Goal: Task Accomplishment & Management: Use online tool/utility

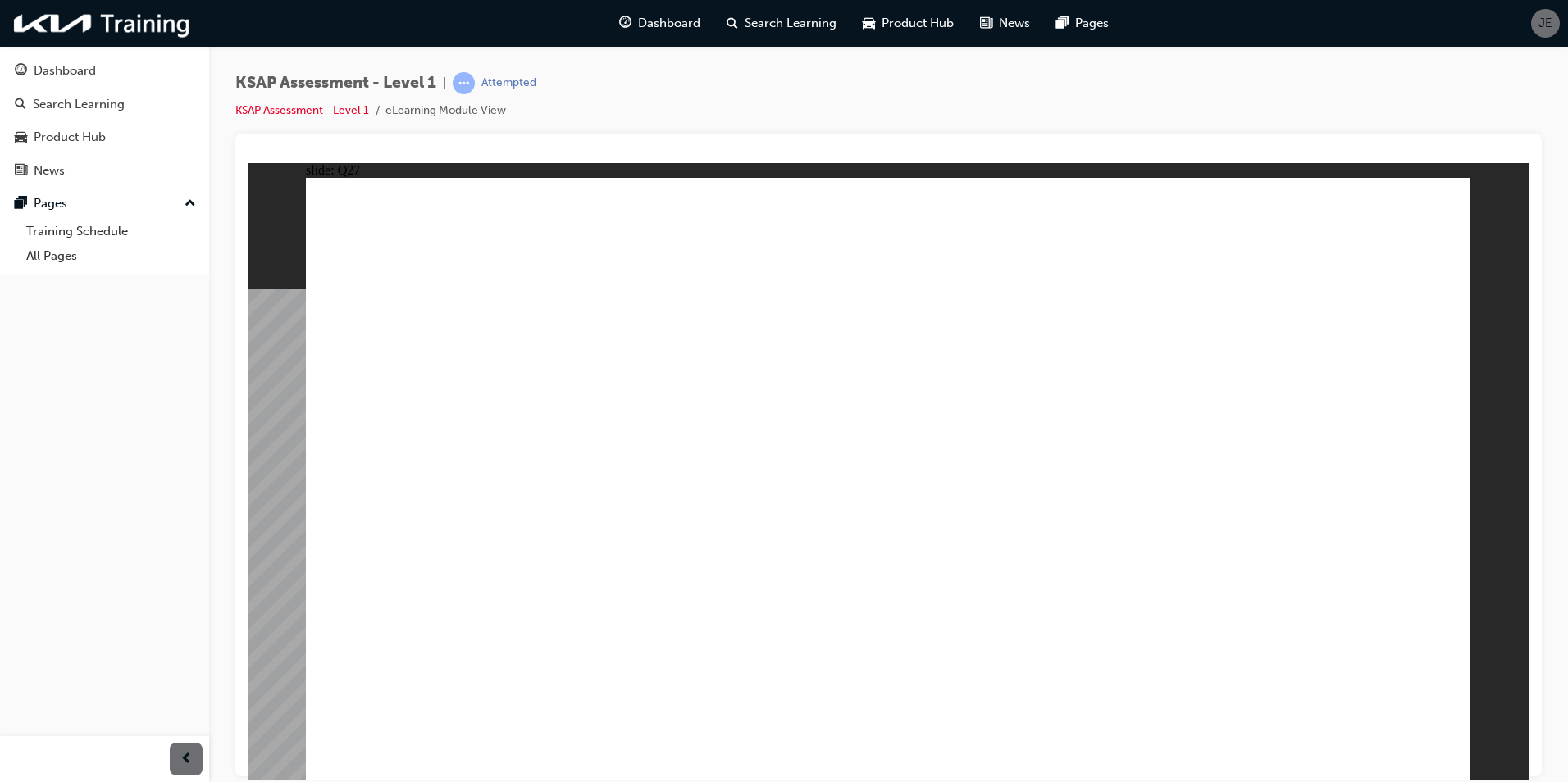
radio input "true"
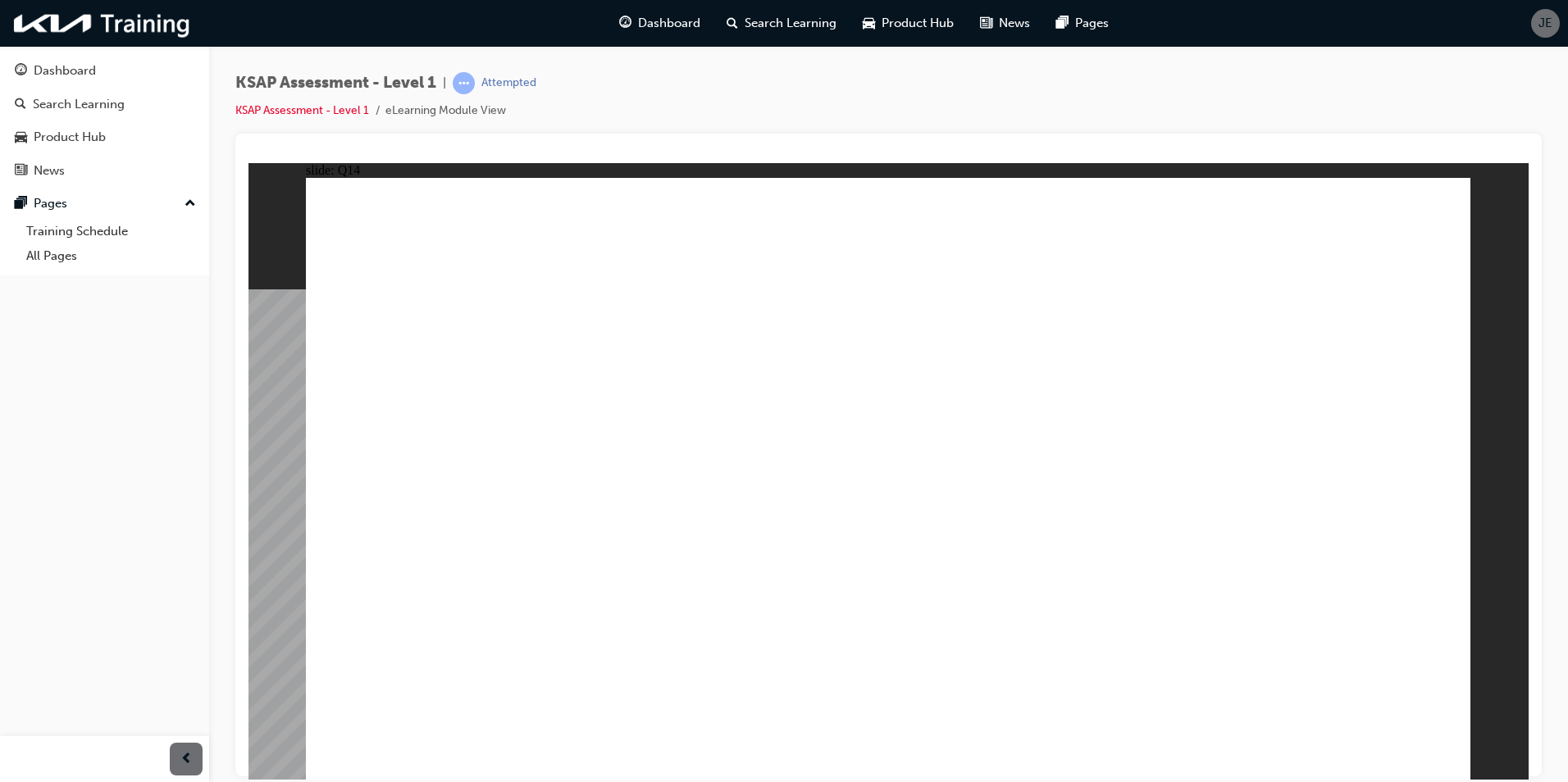
radio input "false"
radio input "true"
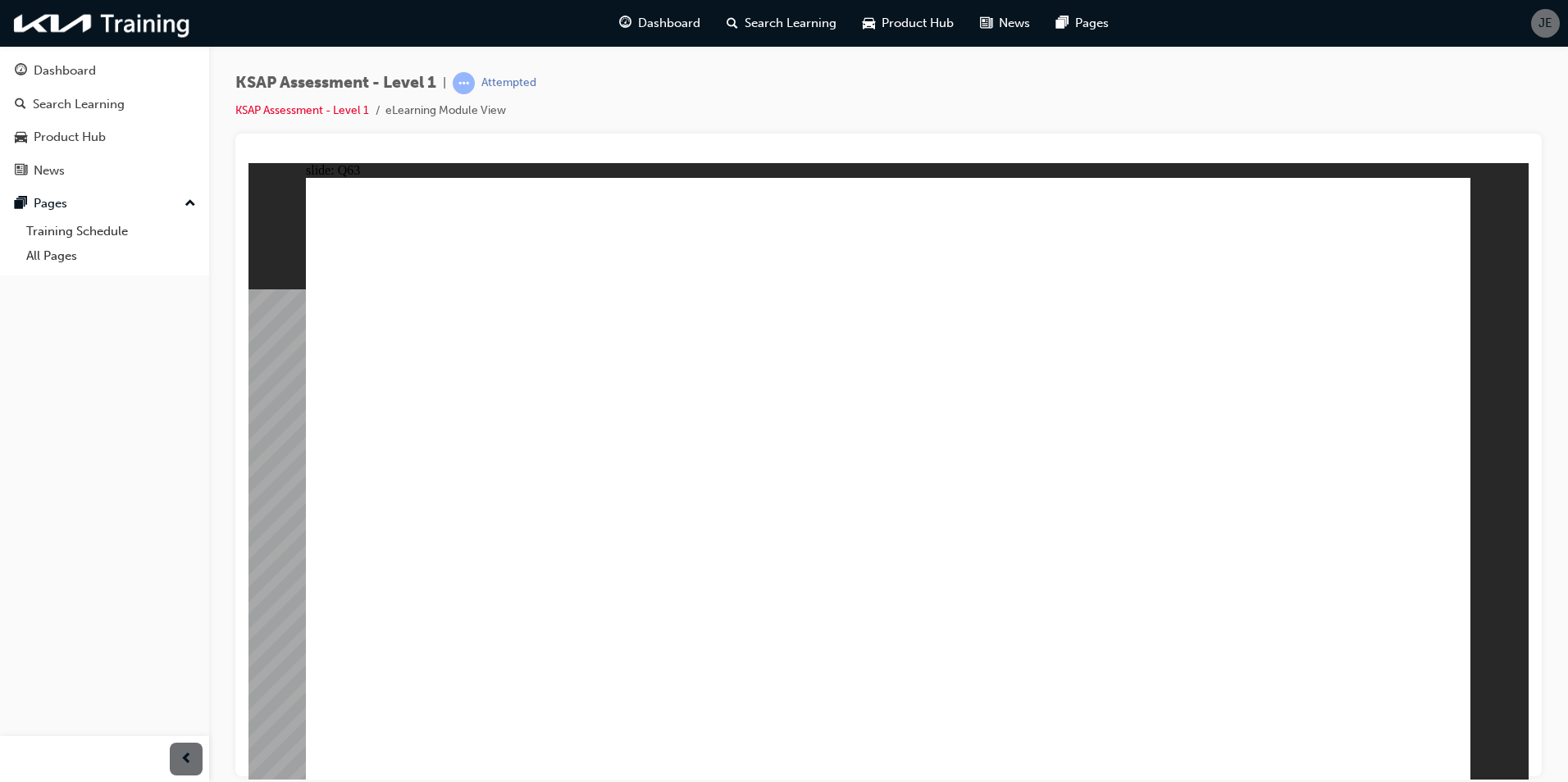
radio input "true"
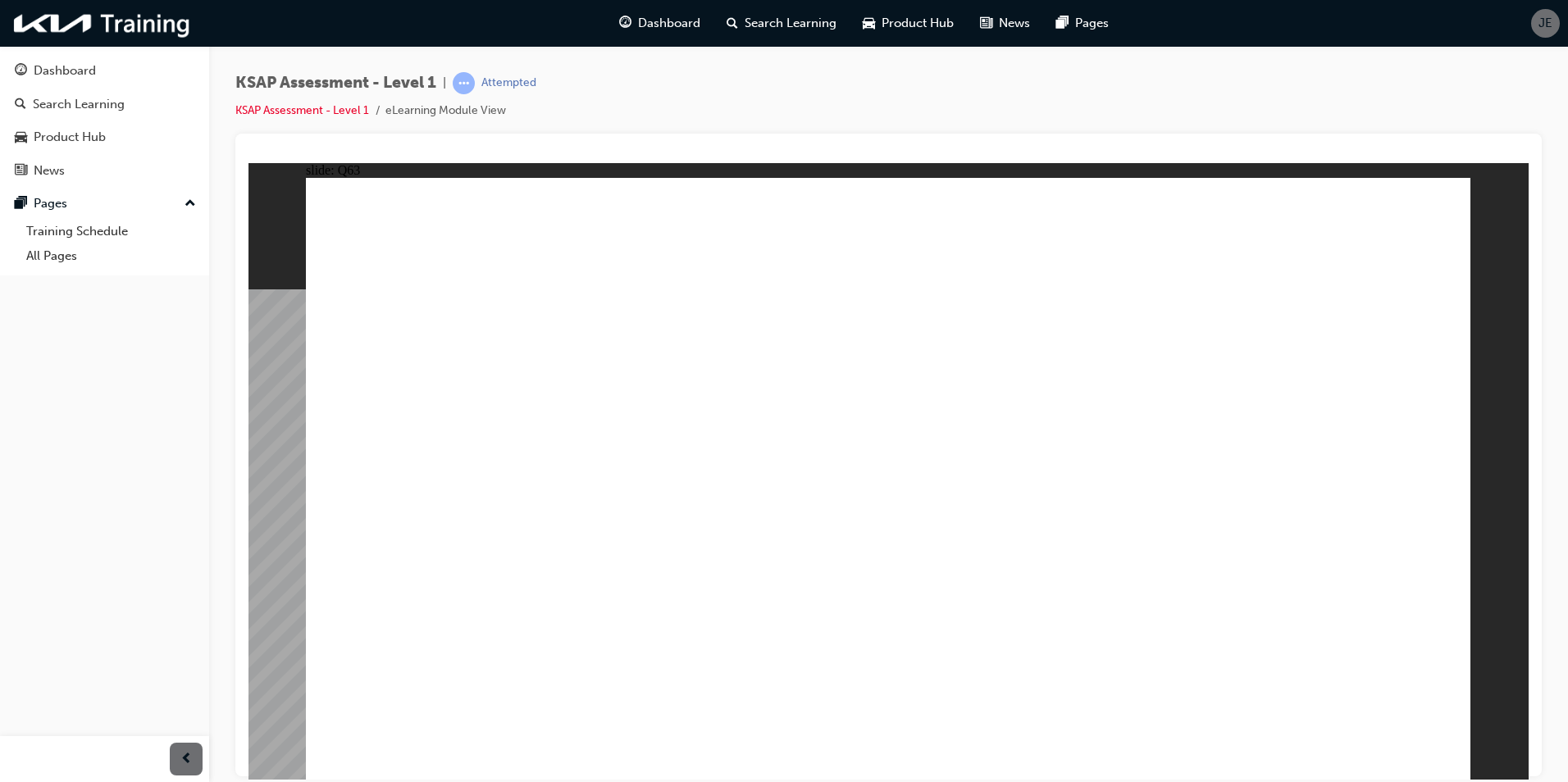
radio input "false"
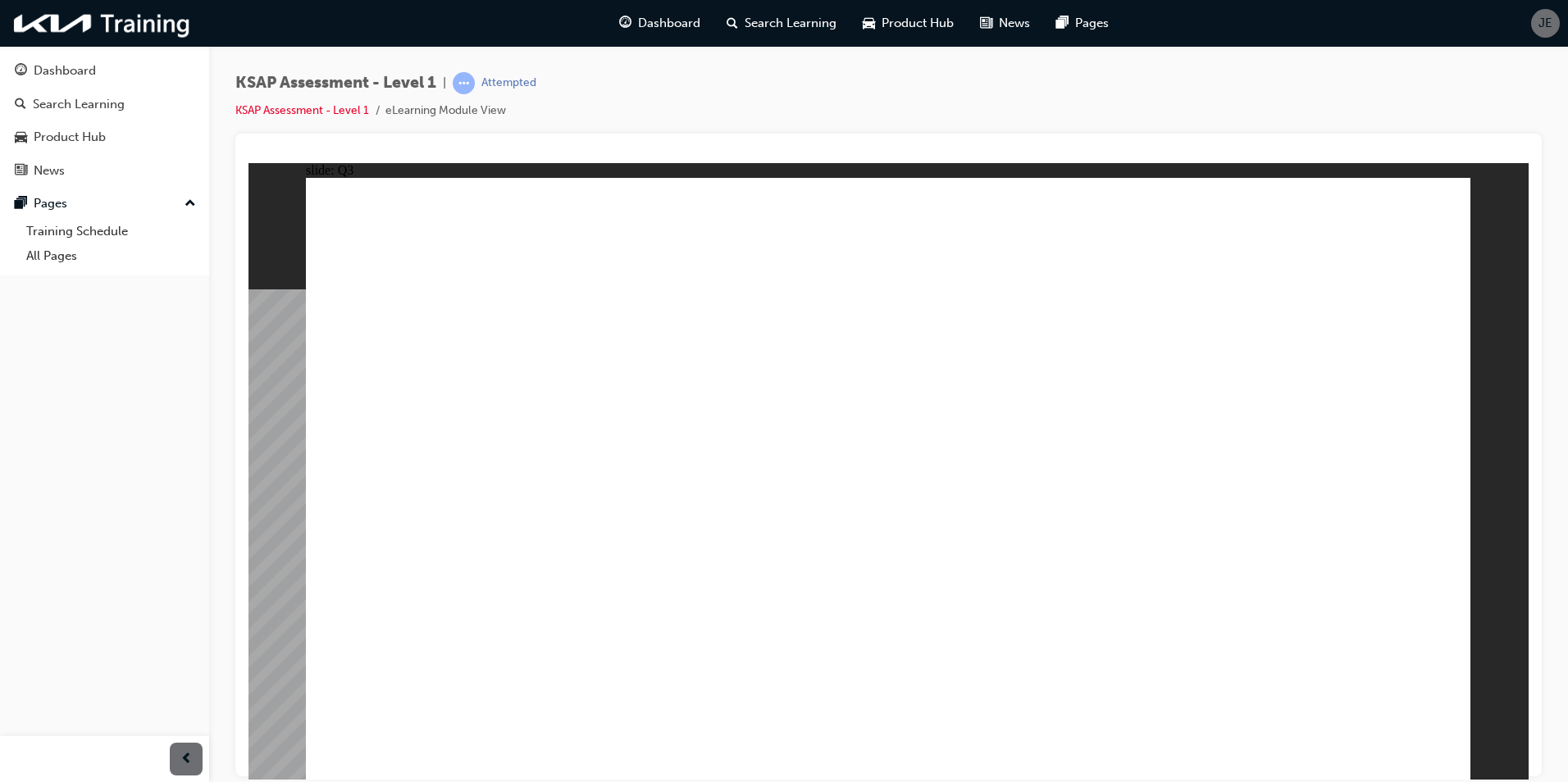
radio input "true"
